Goal: Transaction & Acquisition: Obtain resource

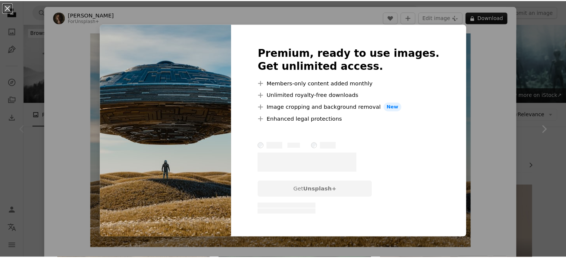
scroll to position [74, 0]
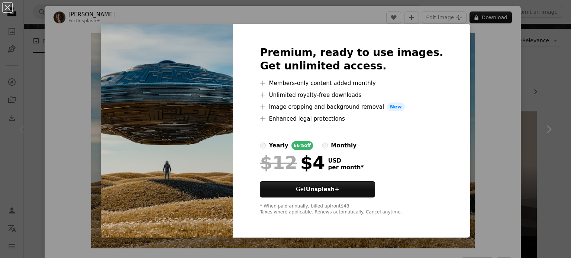
click at [491, 54] on div "An X shape Premium, ready to use images. Get unlimited access. A plus sign Memb…" at bounding box center [285, 129] width 571 height 258
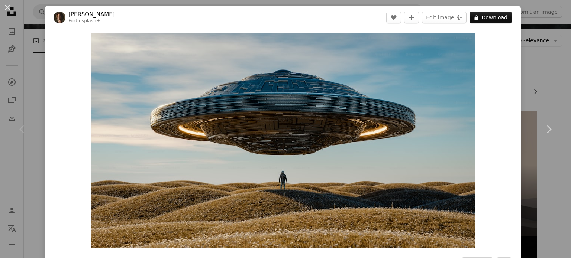
click at [527, 64] on div "An X shape Chevron left Chevron right [PERSON_NAME] For Unsplash+ A heart A plu…" at bounding box center [285, 129] width 571 height 258
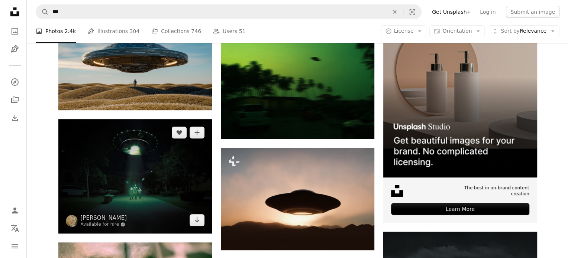
scroll to position [156, 0]
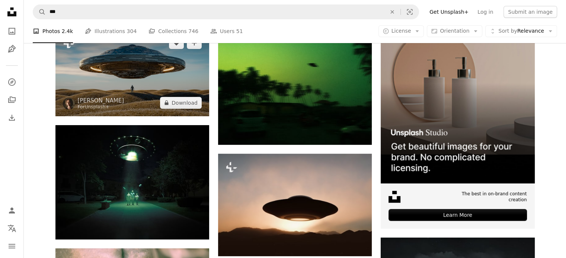
click at [155, 77] on img at bounding box center [132, 73] width 154 height 86
